Goal: Task Accomplishment & Management: Manage account settings

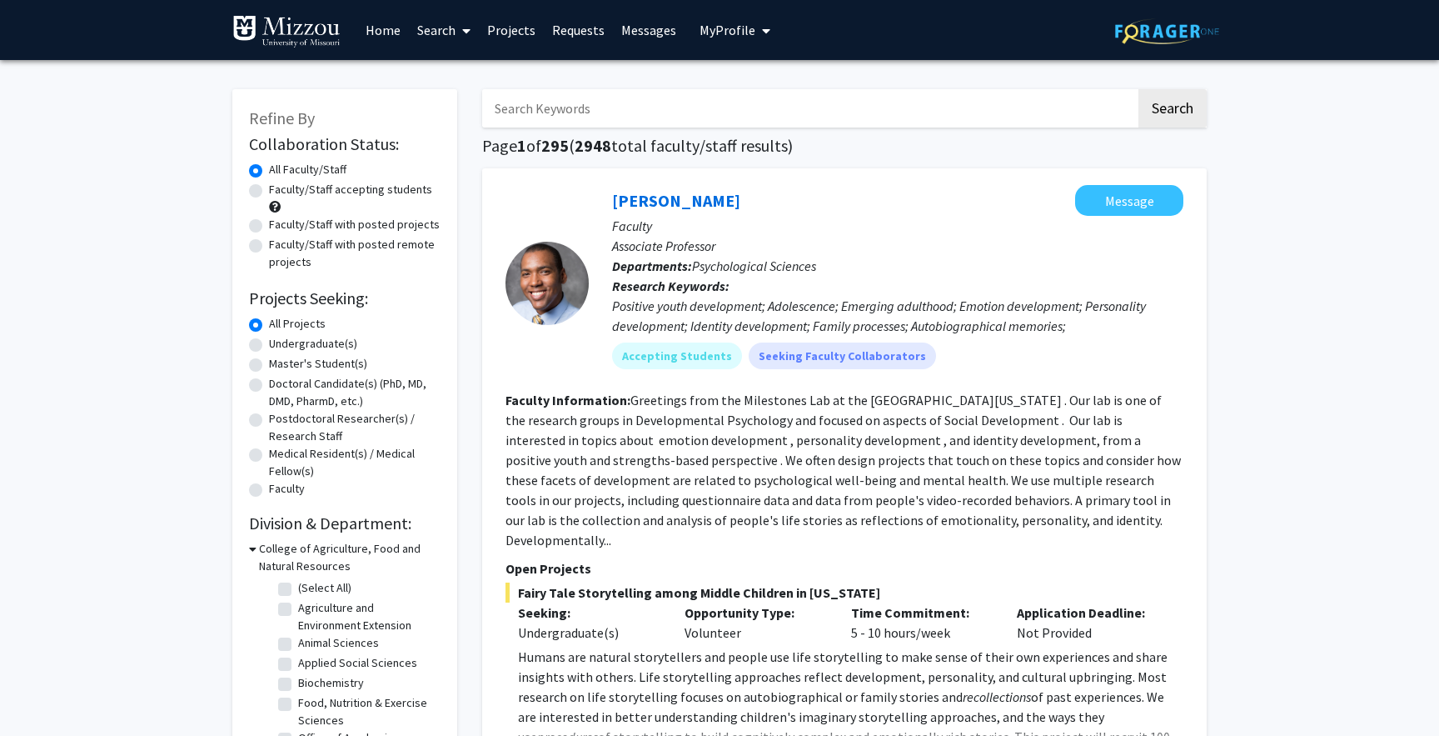
click at [719, 39] on button "My Profile" at bounding box center [735, 30] width 81 height 60
click at [770, 94] on span "View Profile" at bounding box center [803, 96] width 101 height 18
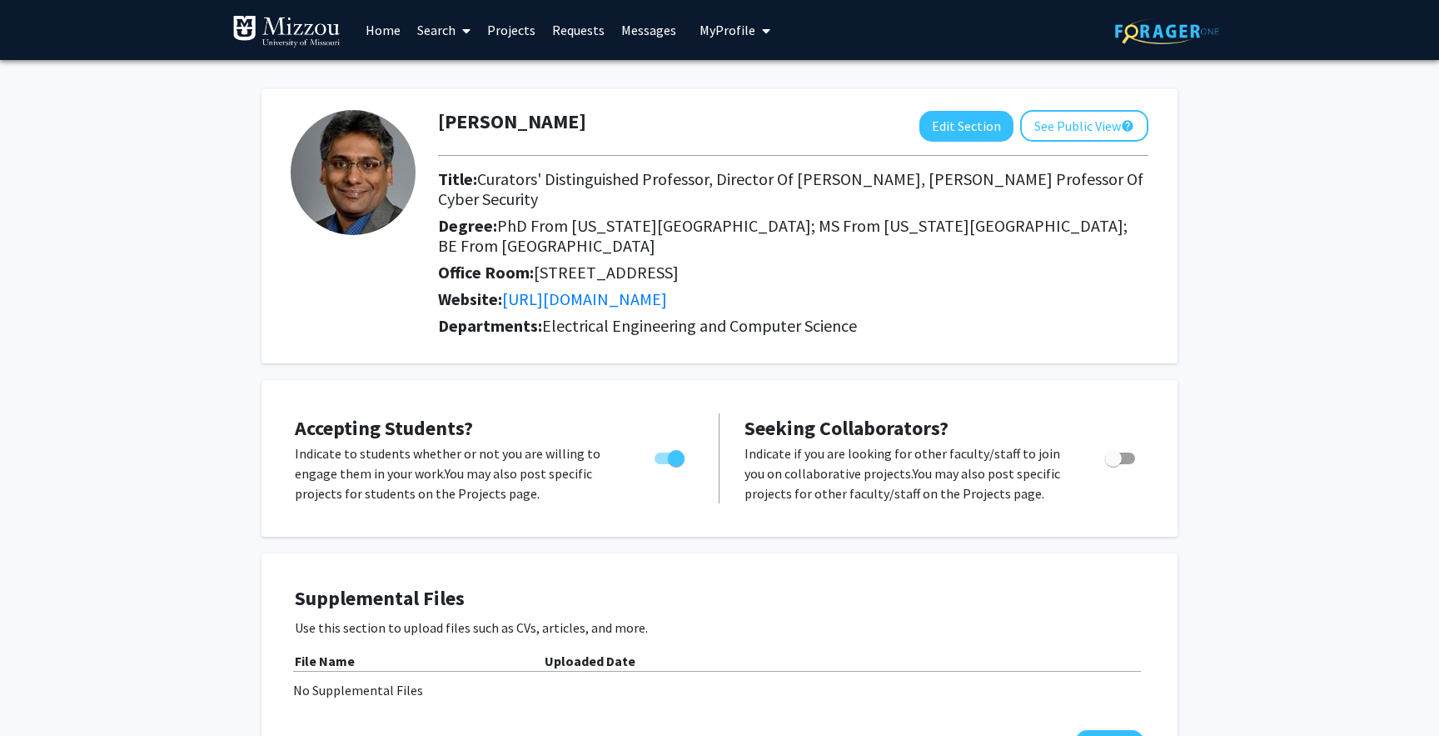
drag, startPoint x: 1113, startPoint y: 440, endPoint x: 1157, endPoint y: 437, distance: 44.2
click at [1157, 437] on div "Accepting Students? Indicate to students whether or not you are willing to enga…" at bounding box center [719, 457] width 883 height 123
click at [1128, 452] on span "Toggle" at bounding box center [1120, 458] width 30 height 12
click at [1114, 464] on input "Toggle" at bounding box center [1113, 464] width 1 height 1
checkbox input "true"
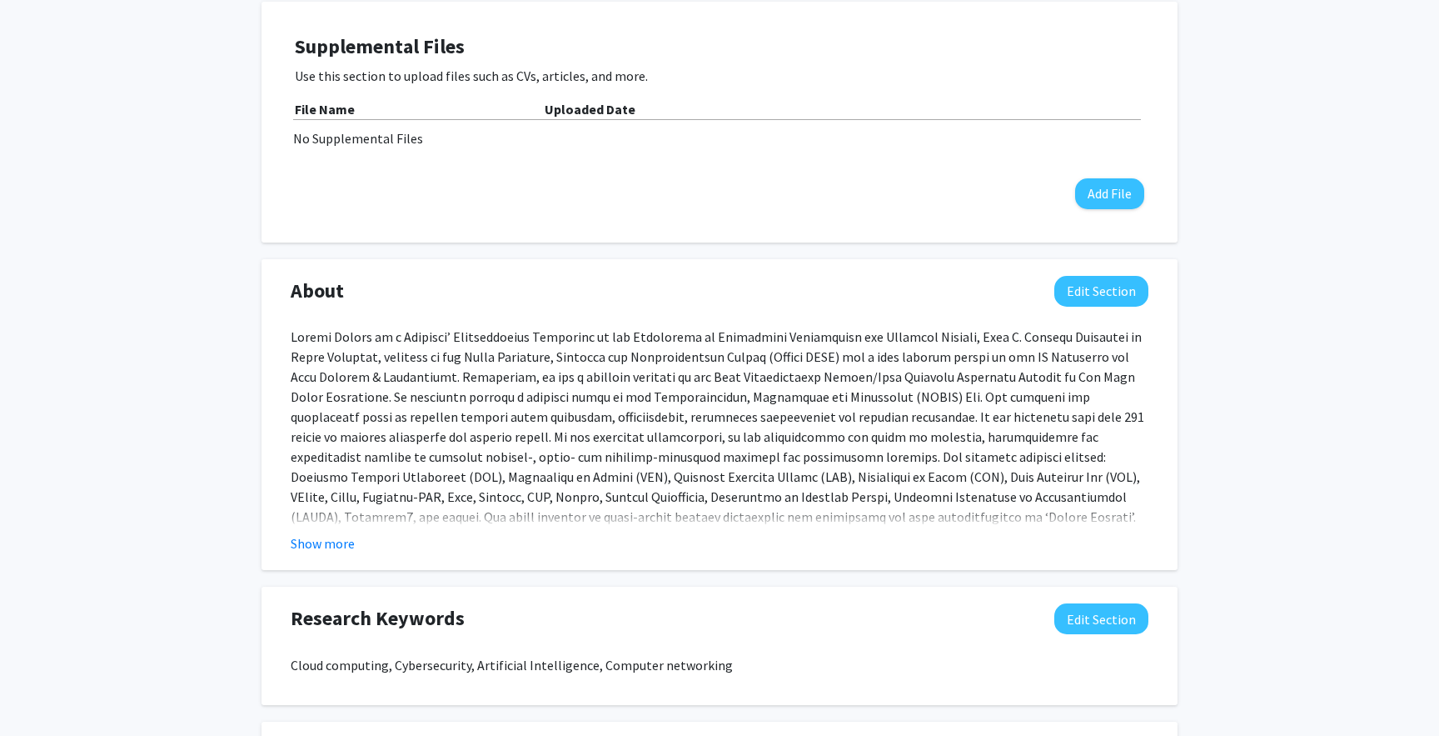
scroll to position [574, 0]
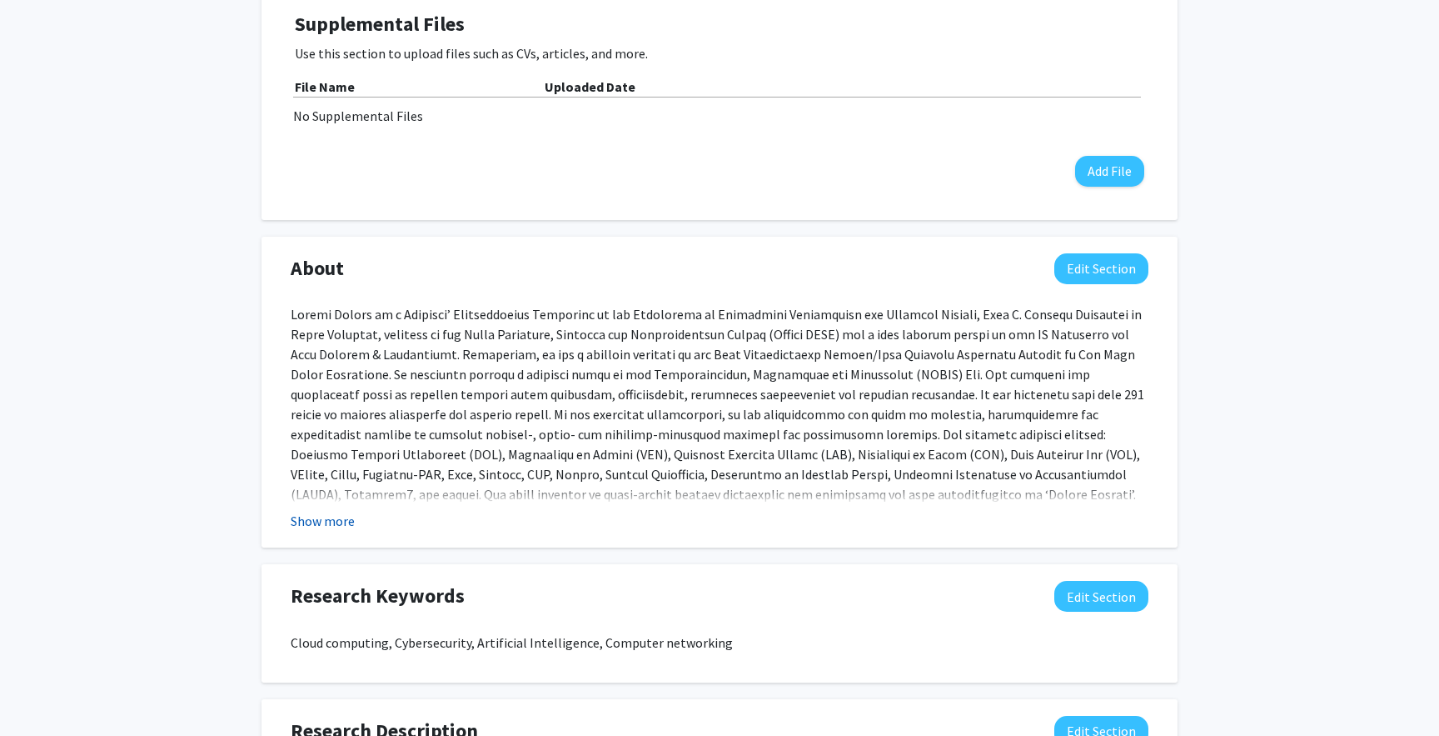
click at [318, 511] on button "Show more" at bounding box center [323, 521] width 64 height 20
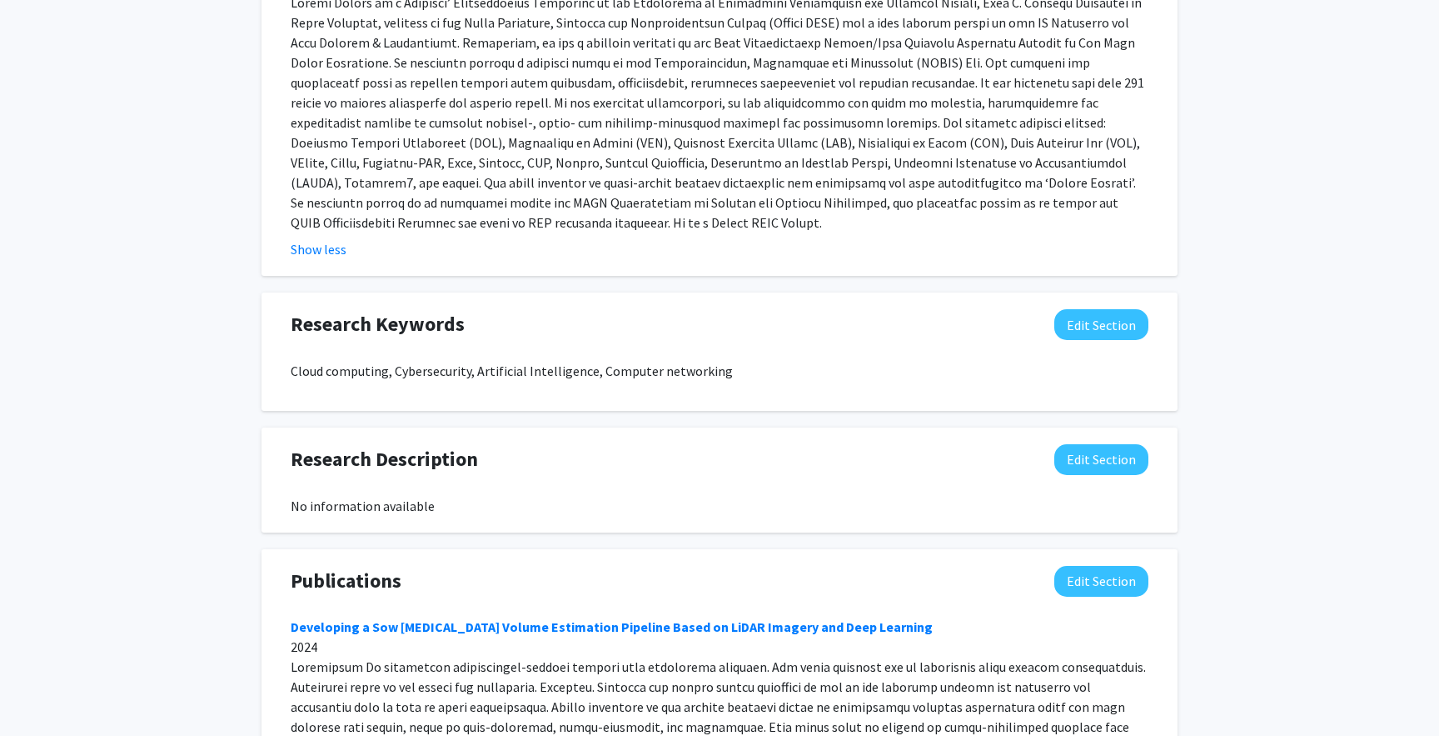
scroll to position [887, 0]
click at [1095, 442] on button "Edit Section" at bounding box center [1102, 457] width 94 height 31
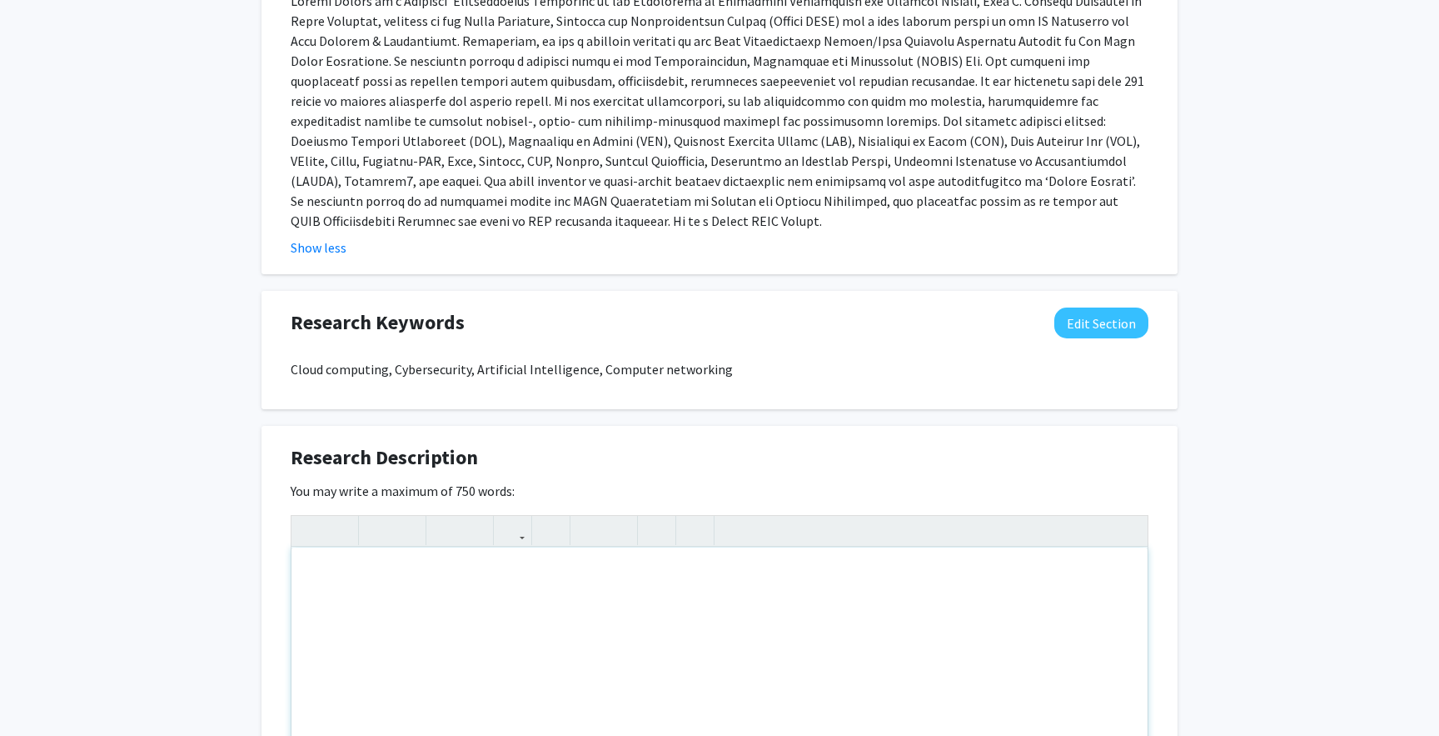
click at [666, 615] on div "Note to users with screen readers: Please deactivate our accessibility plugin f…" at bounding box center [720, 672] width 856 height 250
paste div "Note to users with screen readers: Please deactivate our accessibility plugin f…"
type textarea "<p>[URL][DOMAIN_NAME]</p>"
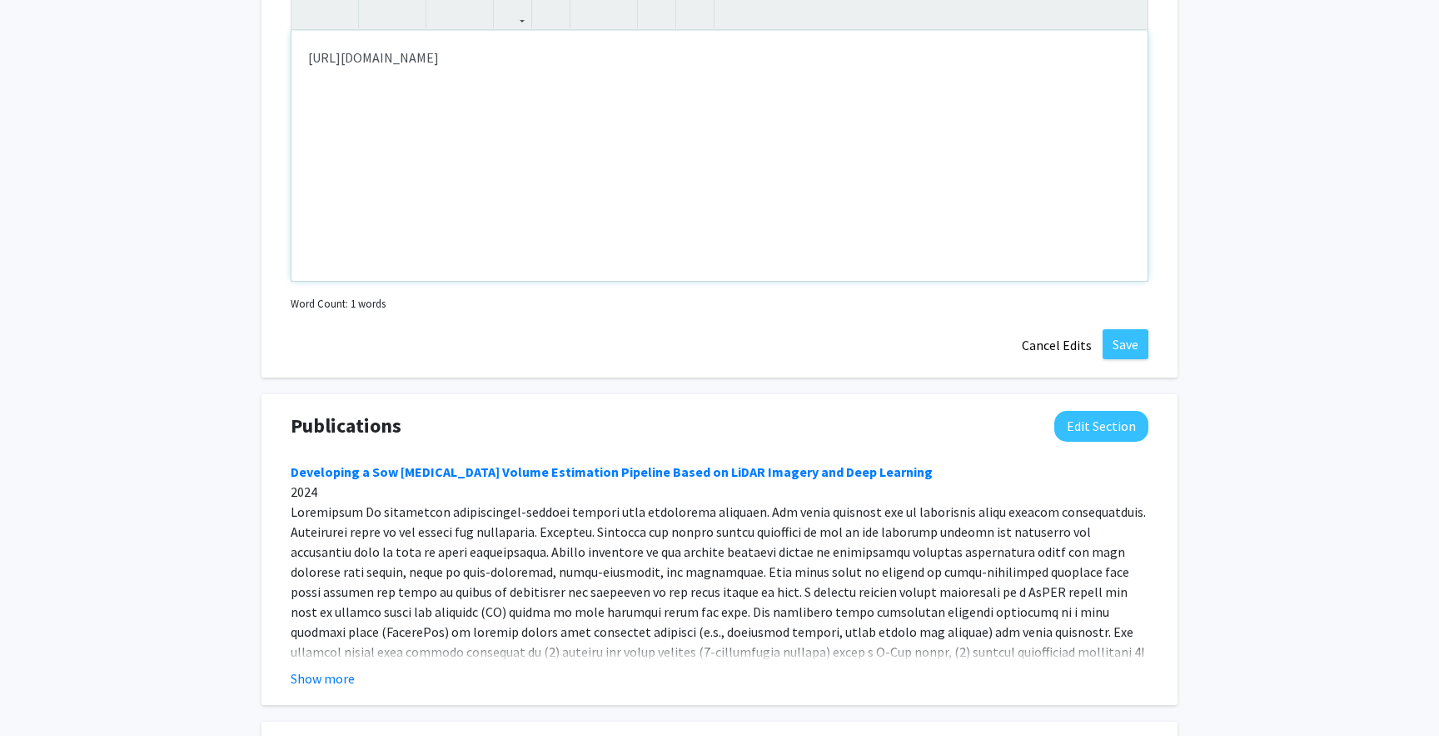
scroll to position [1459, 0]
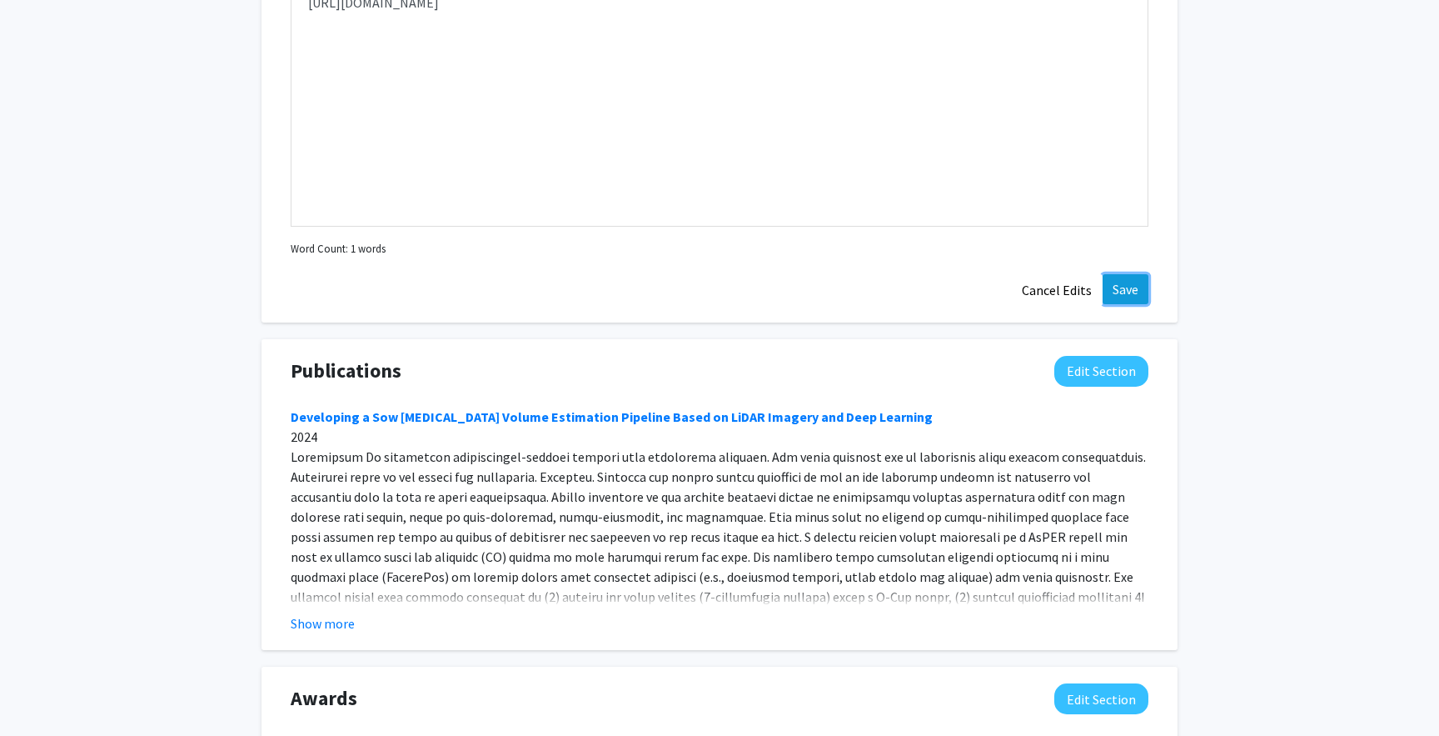
click at [1128, 274] on button "Save" at bounding box center [1126, 289] width 46 height 30
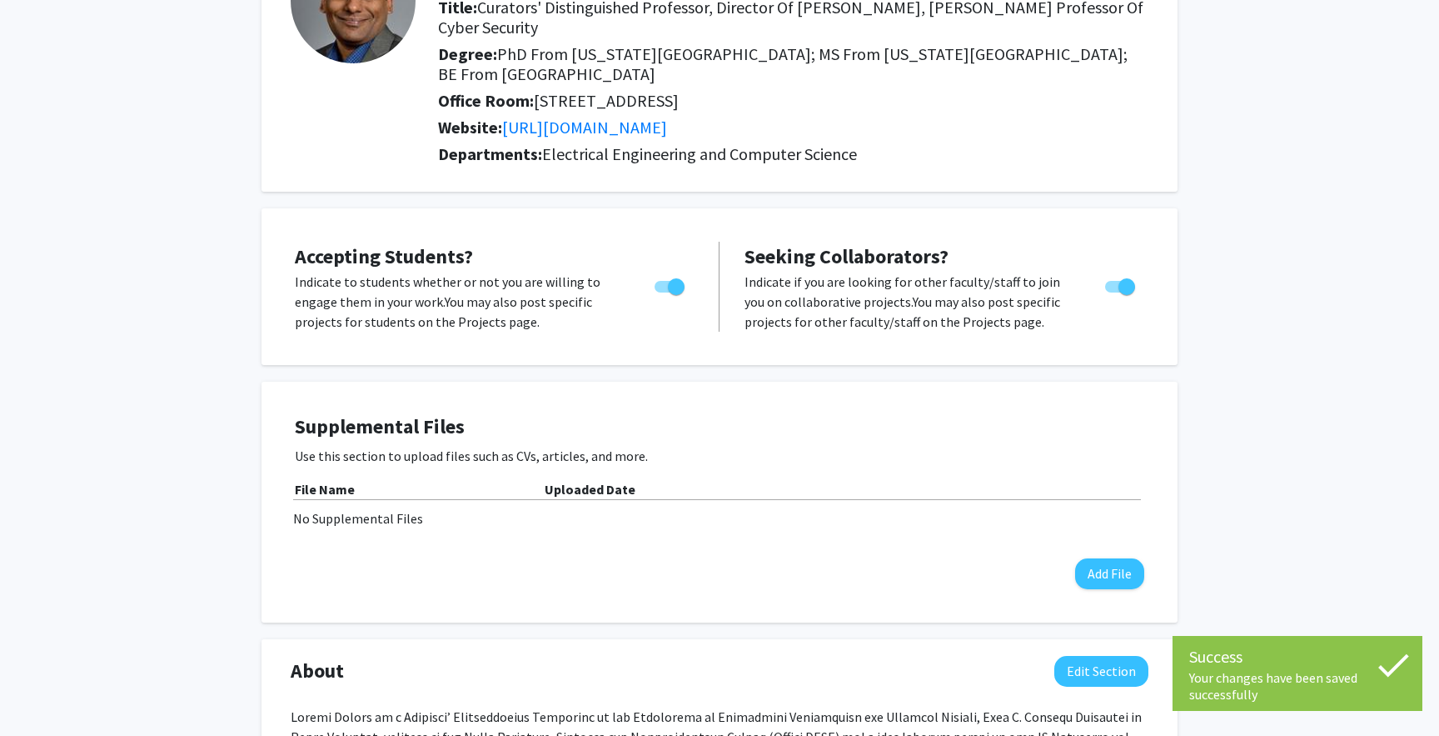
scroll to position [0, 0]
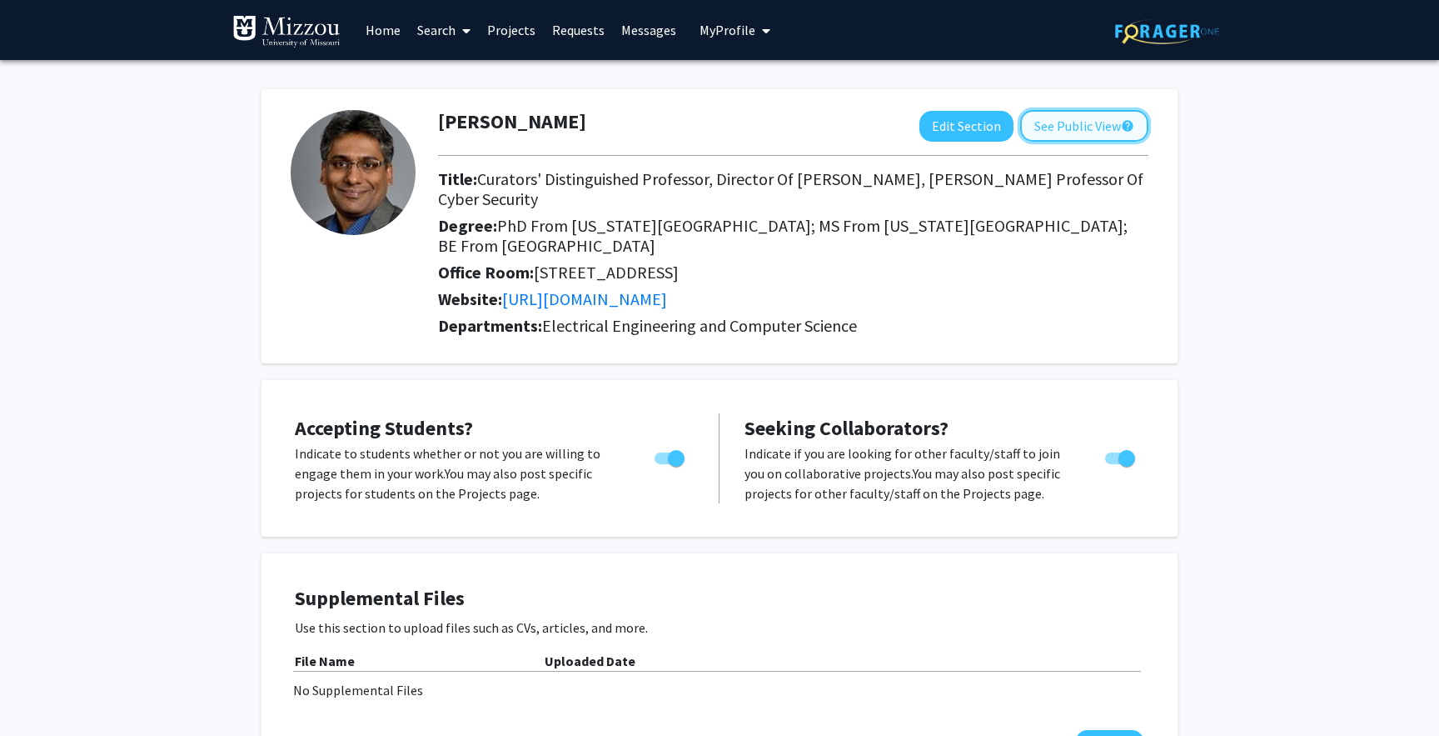
click at [1060, 130] on button "See Public View help" at bounding box center [1084, 126] width 128 height 32
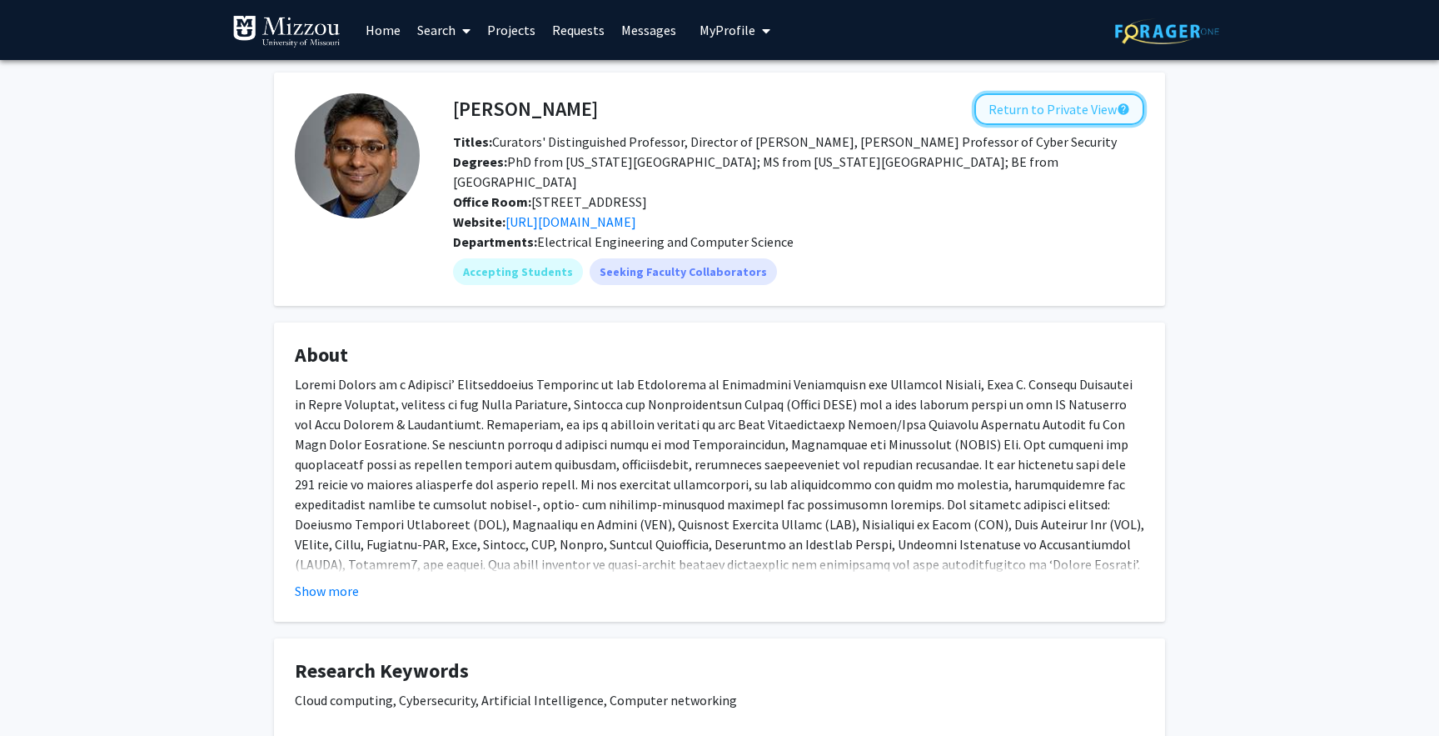
click at [1050, 112] on button "Return to Private View help" at bounding box center [1060, 109] width 170 height 32
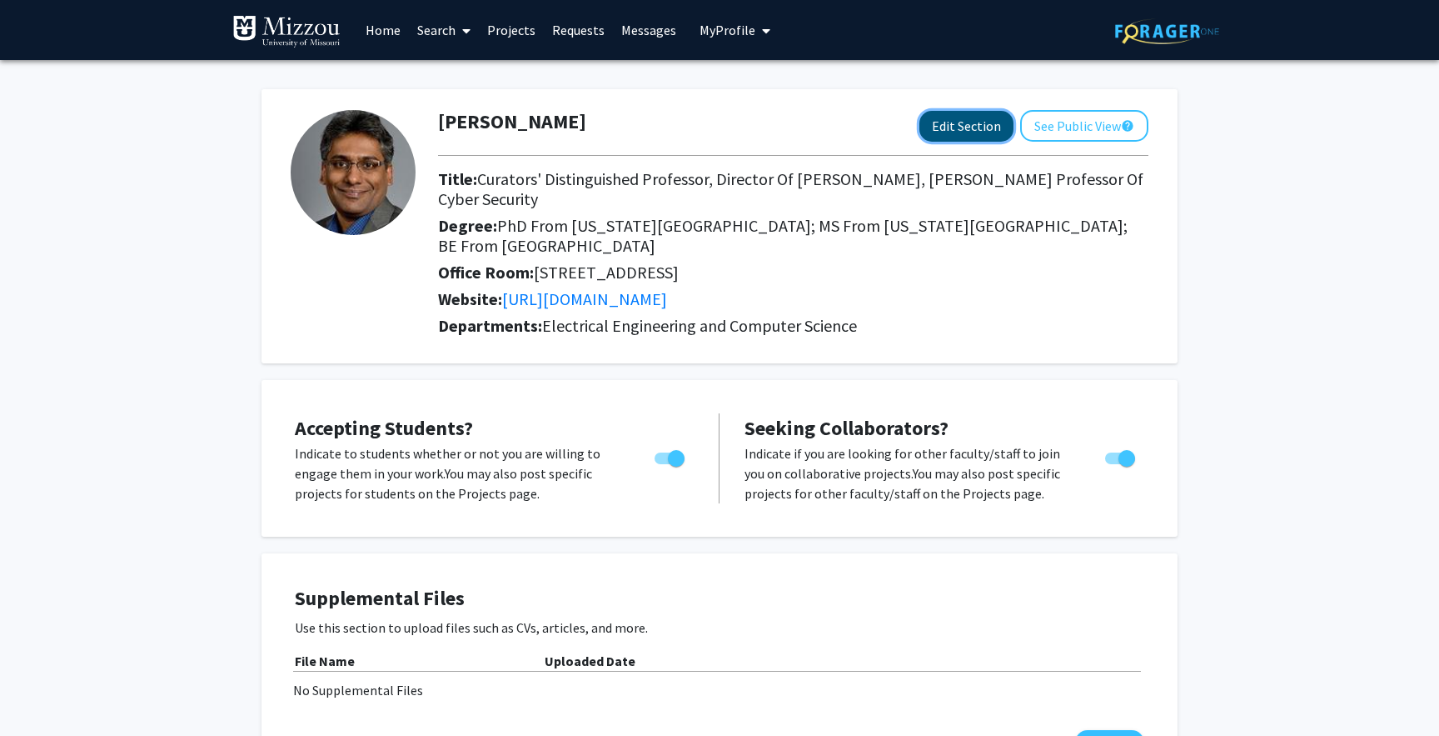
click at [949, 123] on button "Edit Section" at bounding box center [967, 126] width 94 height 31
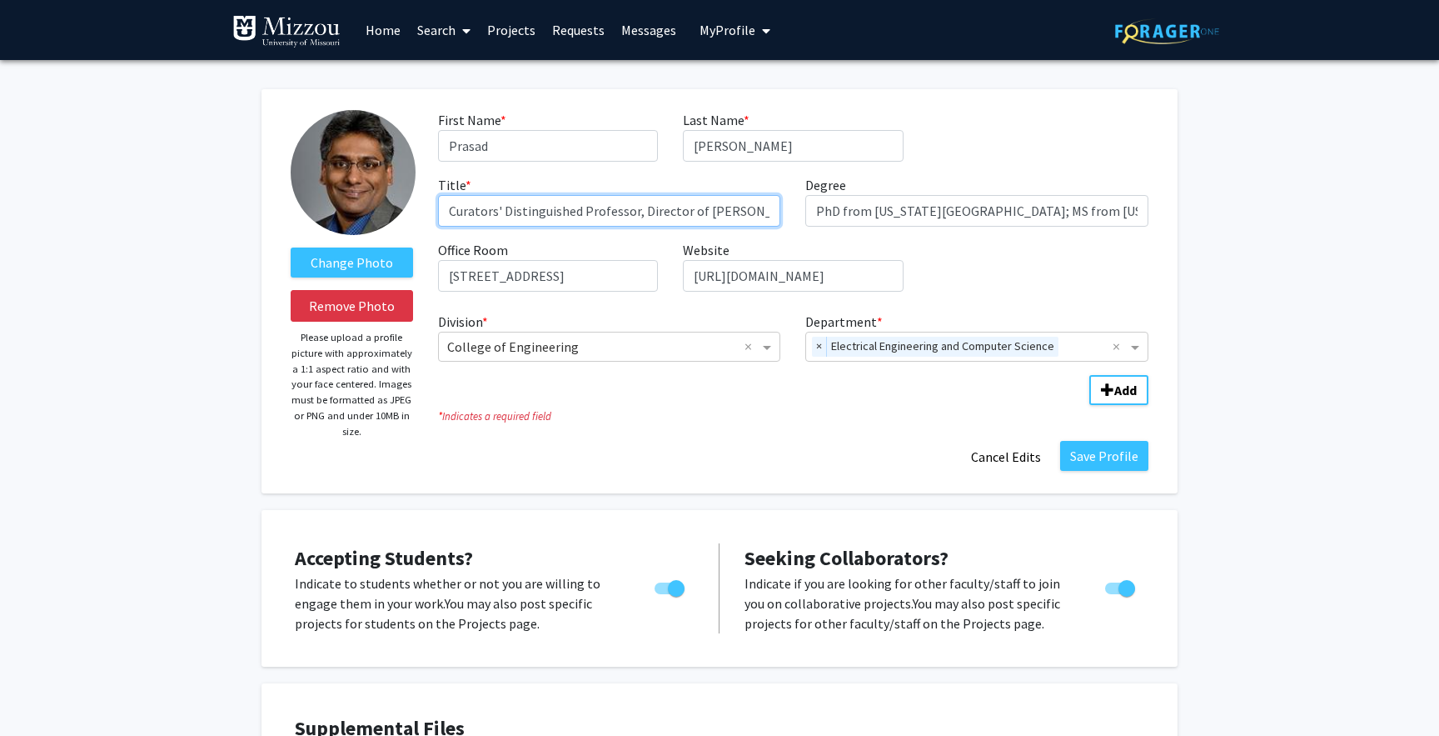
click at [710, 208] on input "Curators' Distinguished Professor, Director of [PERSON_NAME], [PERSON_NAME] Pro…" at bounding box center [609, 211] width 343 height 32
type input "Curators' Distinguished Professor, Director of Mizzou Cyber Education, Research…"
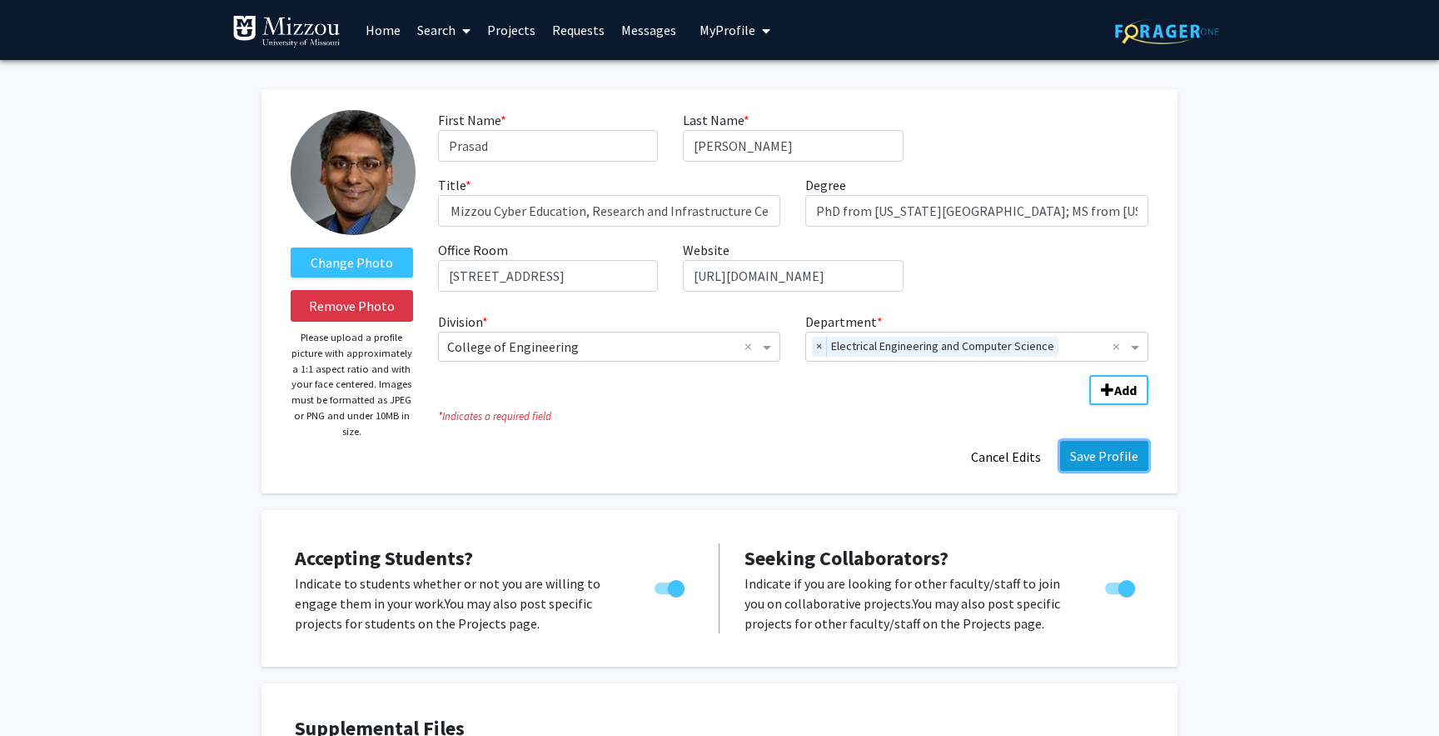
scroll to position [0, 0]
click at [1104, 455] on button "Save Profile" at bounding box center [1104, 456] width 88 height 30
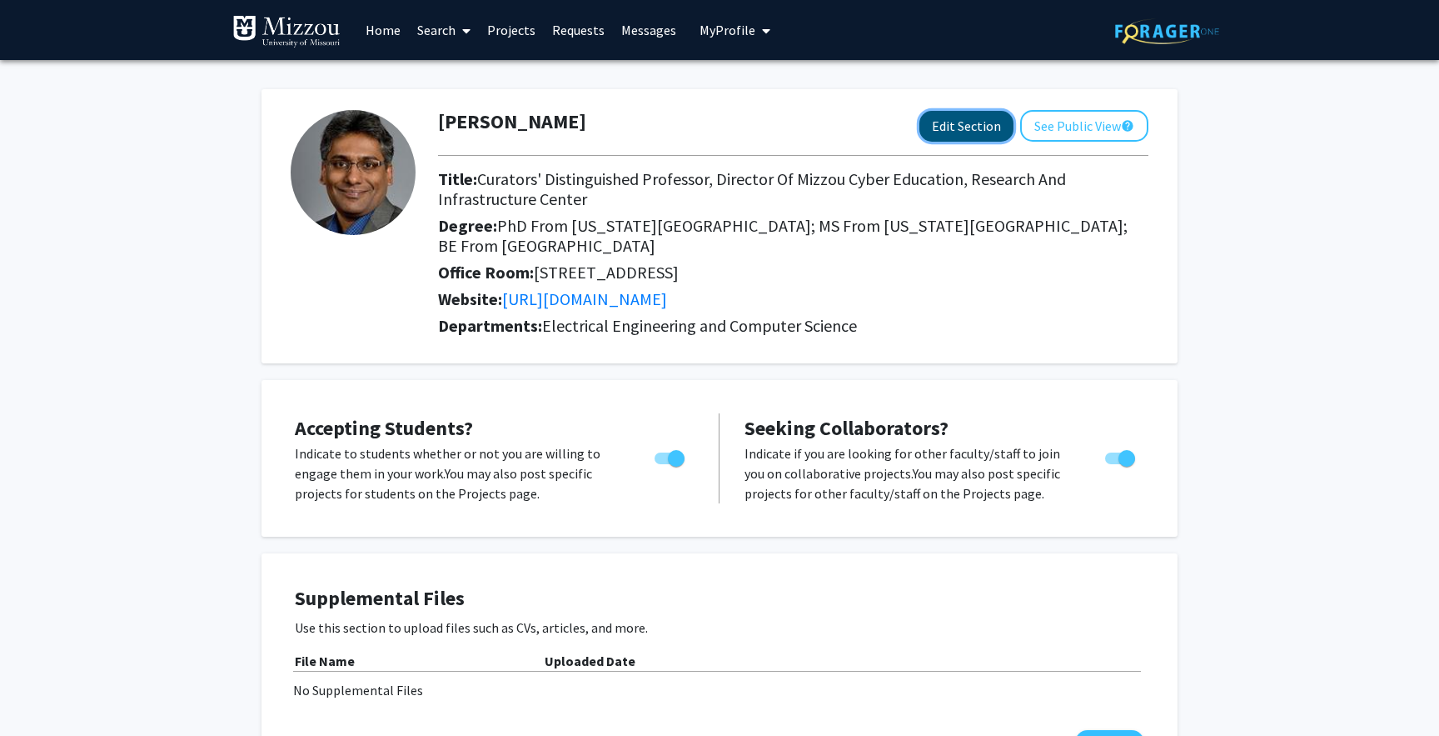
click at [947, 126] on button "Edit Section" at bounding box center [967, 126] width 94 height 31
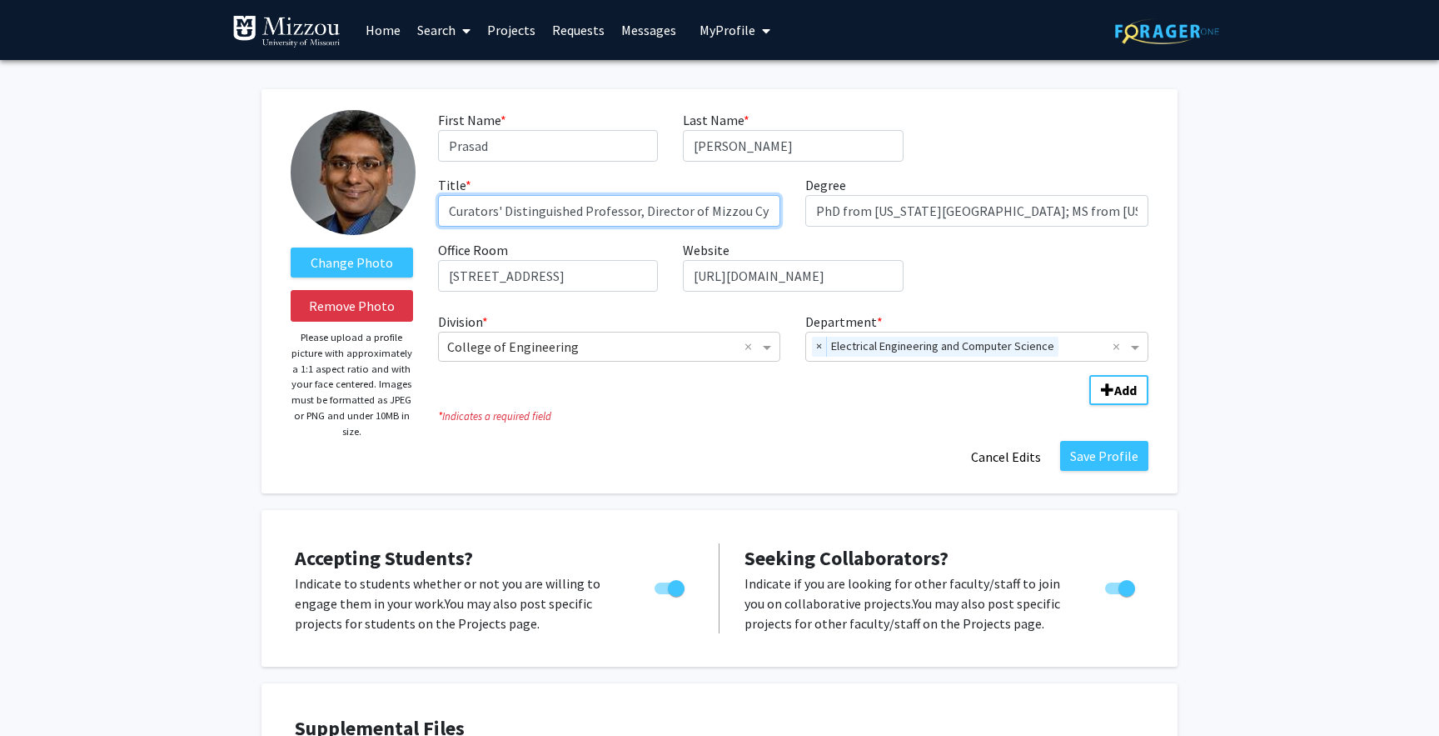
click at [747, 204] on input "Curators' Distinguished Professor, Director of Mizzou Cyber Education, Research…" at bounding box center [609, 211] width 343 height 32
type input "Curators' Distinguished Professor, Director of Mizzou Cyber Education, Research…"
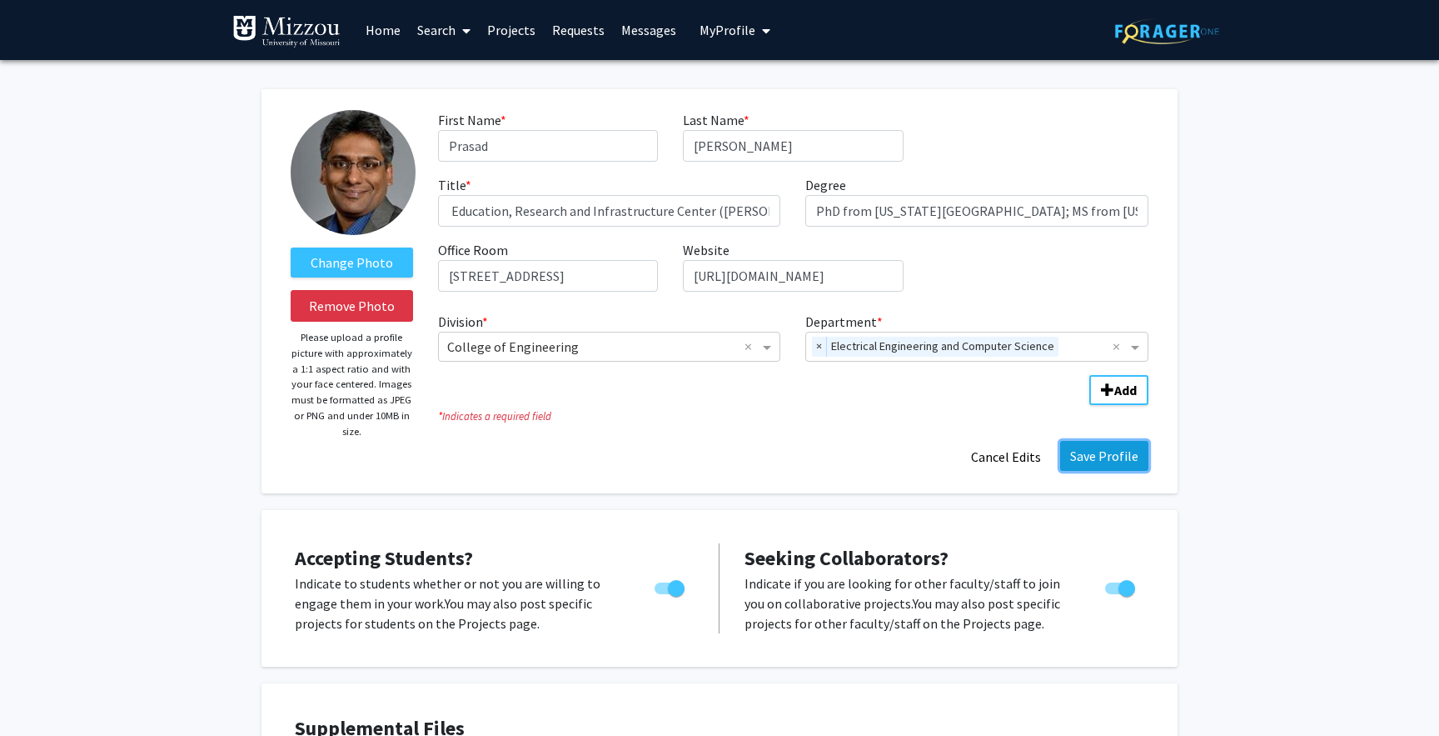
click at [1110, 450] on button "Save Profile" at bounding box center [1104, 456] width 88 height 30
